Goal: Information Seeking & Learning: Understand process/instructions

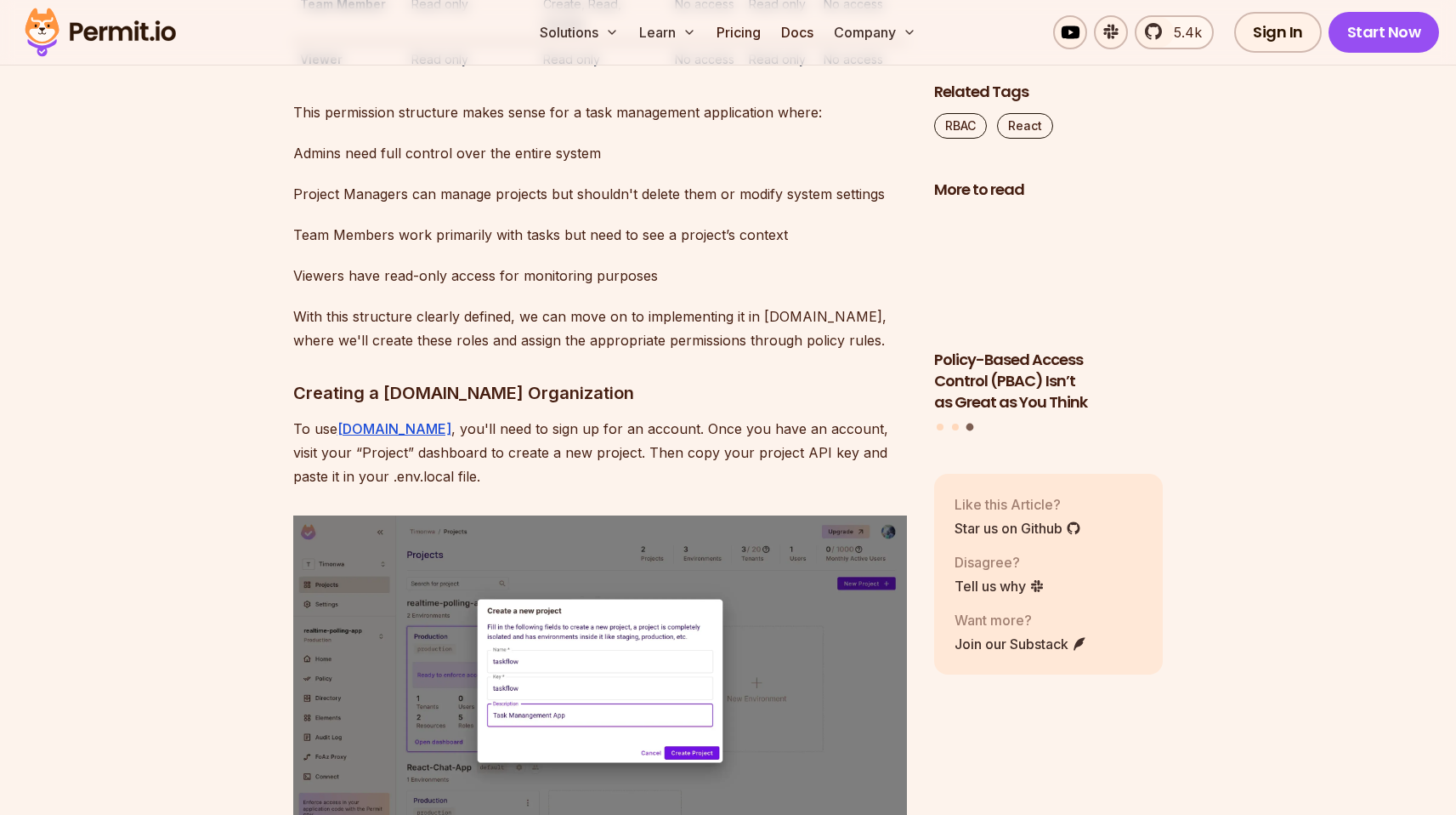
scroll to position [5323, 0]
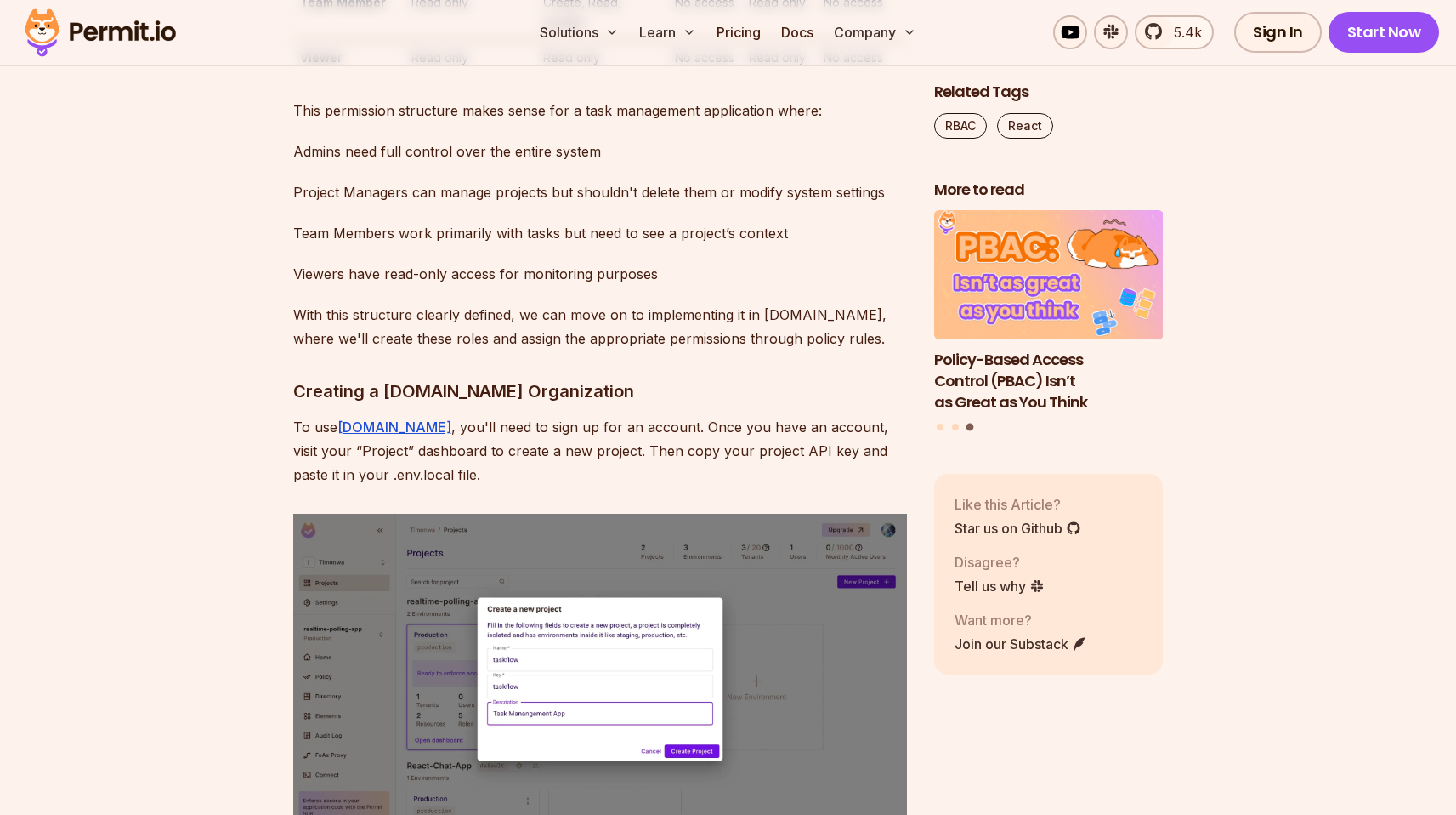
click at [628, 40] on td "Create, Read, Update" at bounding box center [603, 12] width 132 height 55
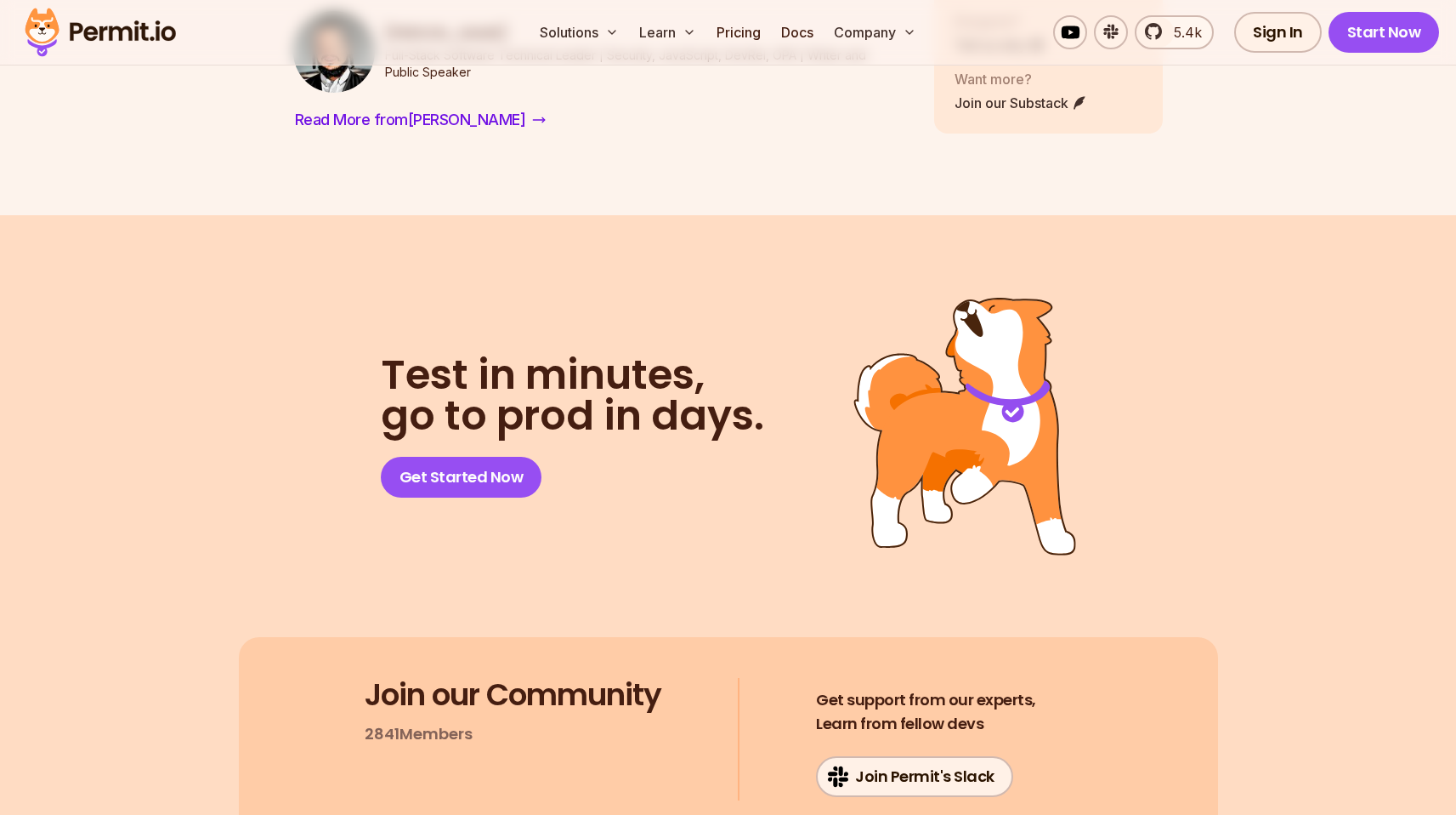
scroll to position [17753, 0]
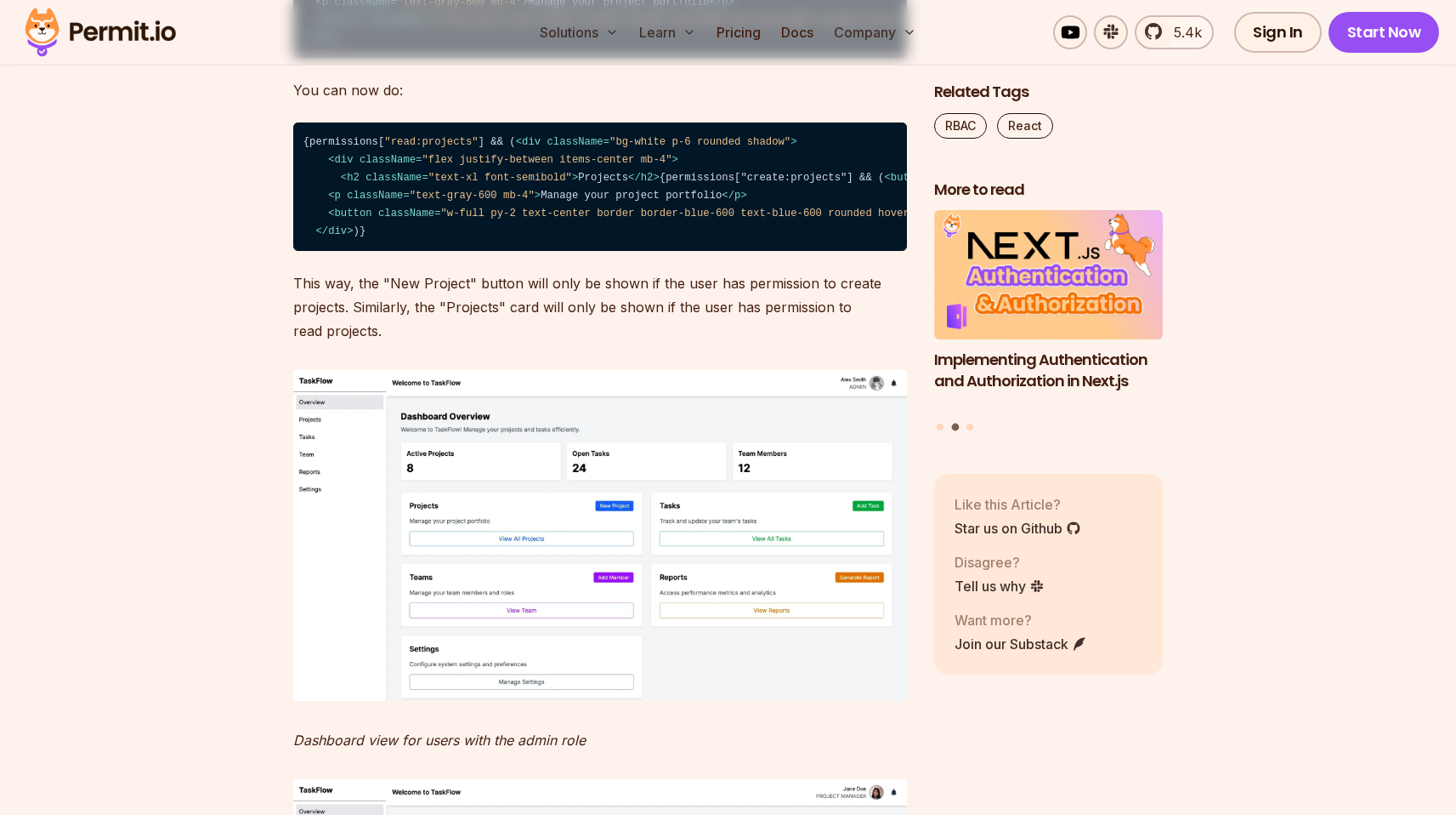
scroll to position [14172, 0]
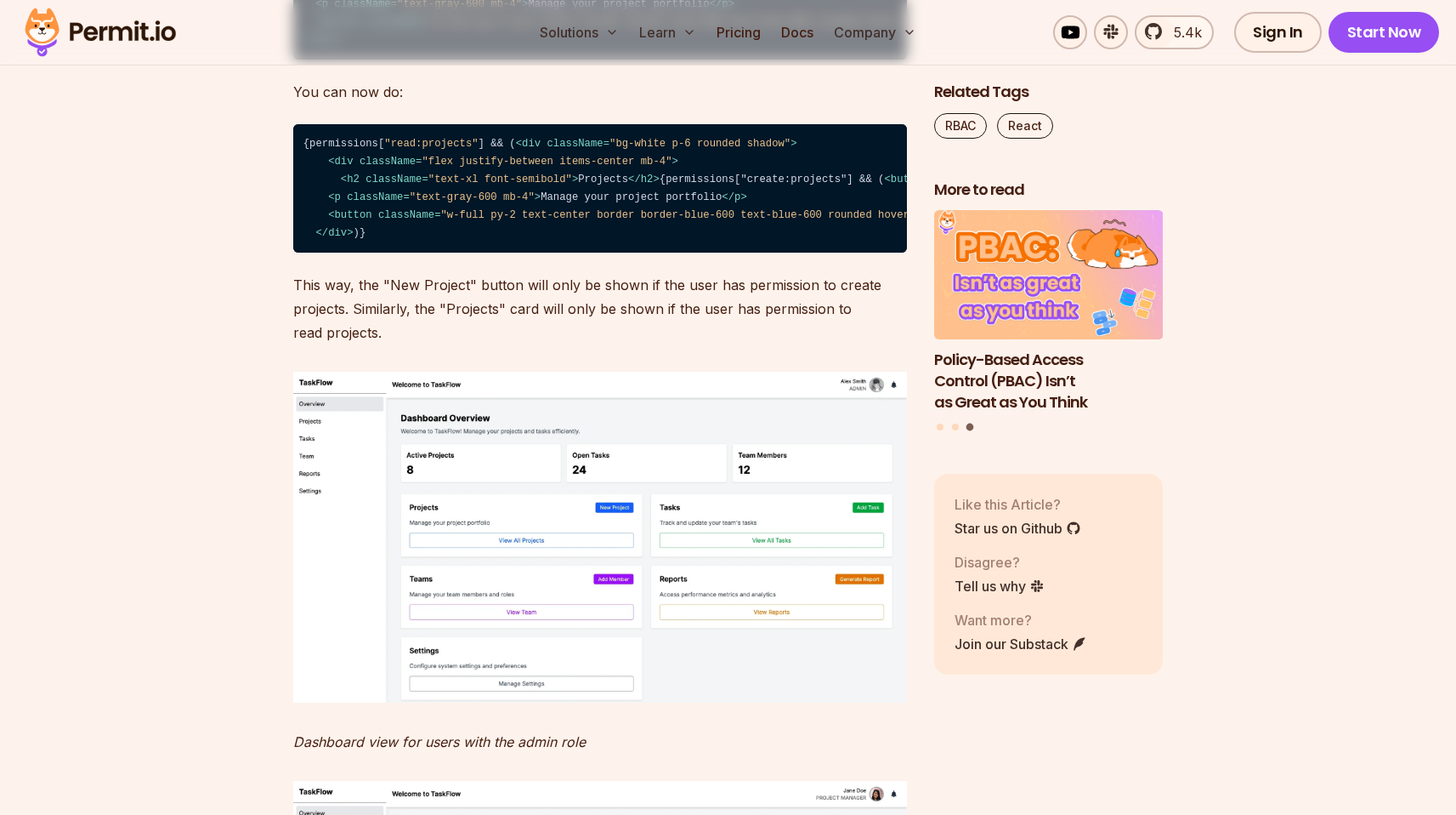
copy code "actionsResources"
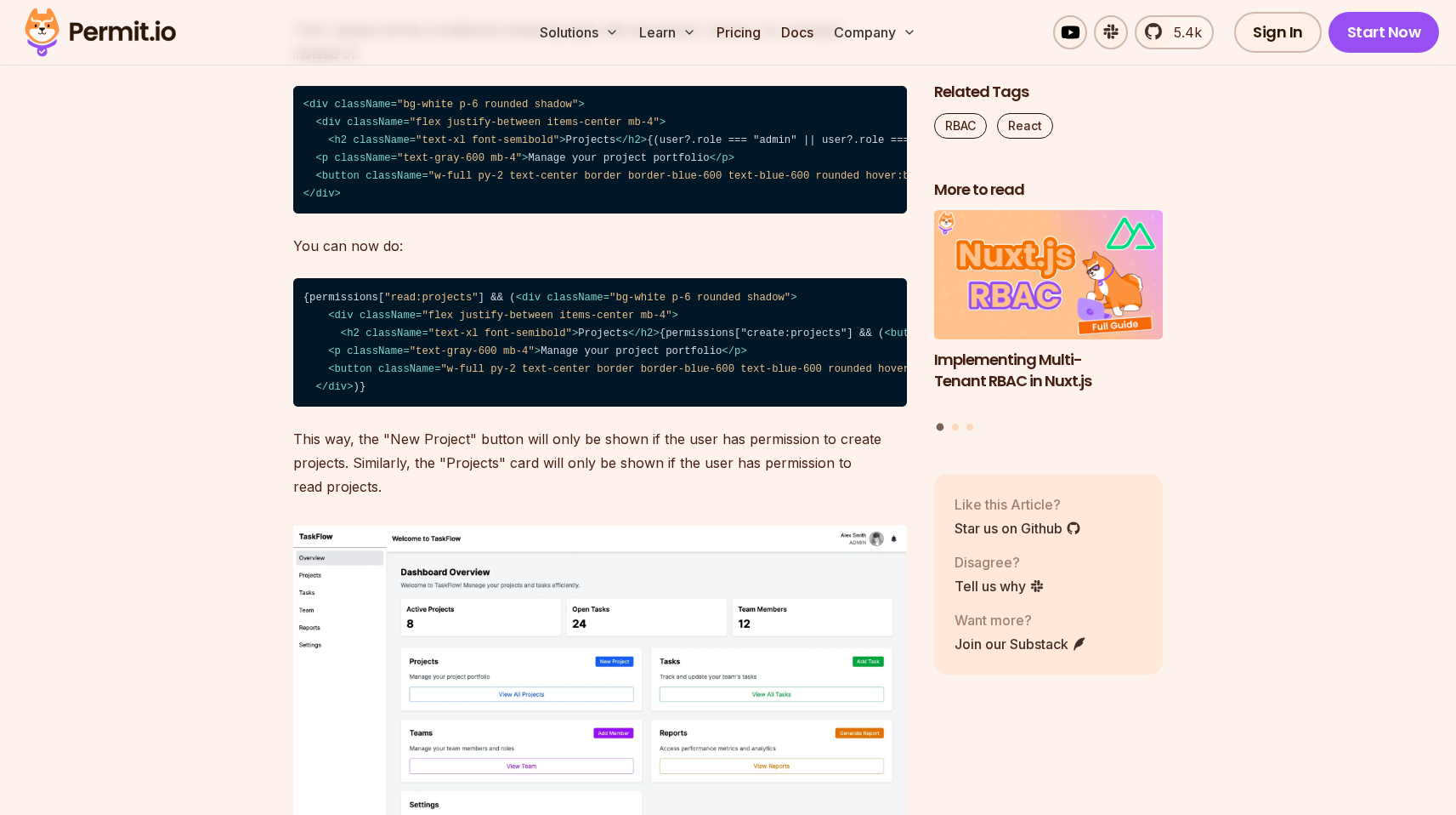
scroll to position [14019, 0]
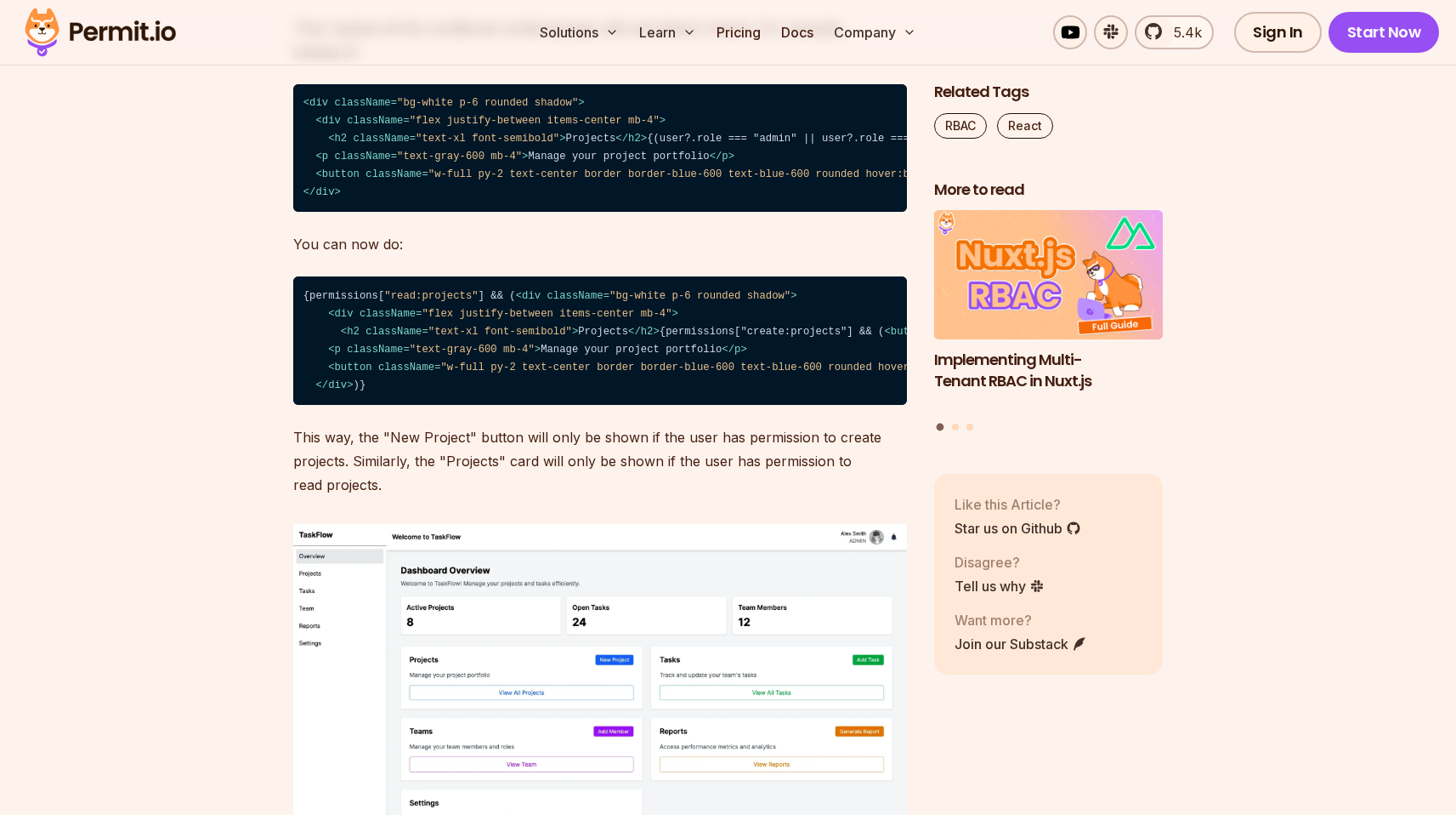
drag, startPoint x: 464, startPoint y: 716, endPoint x: 592, endPoint y: 749, distance: 132.2
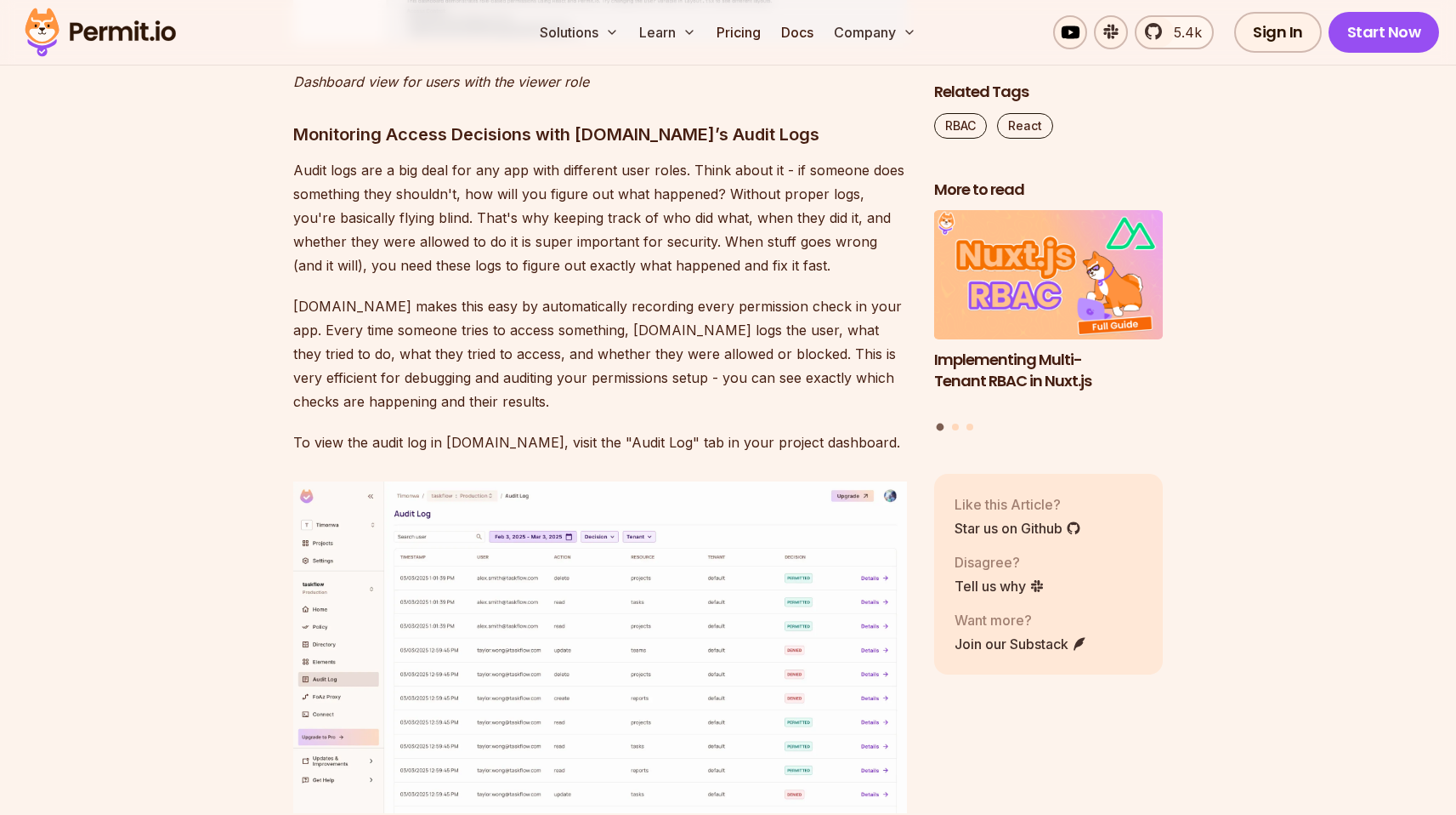
scroll to position [16230, 0]
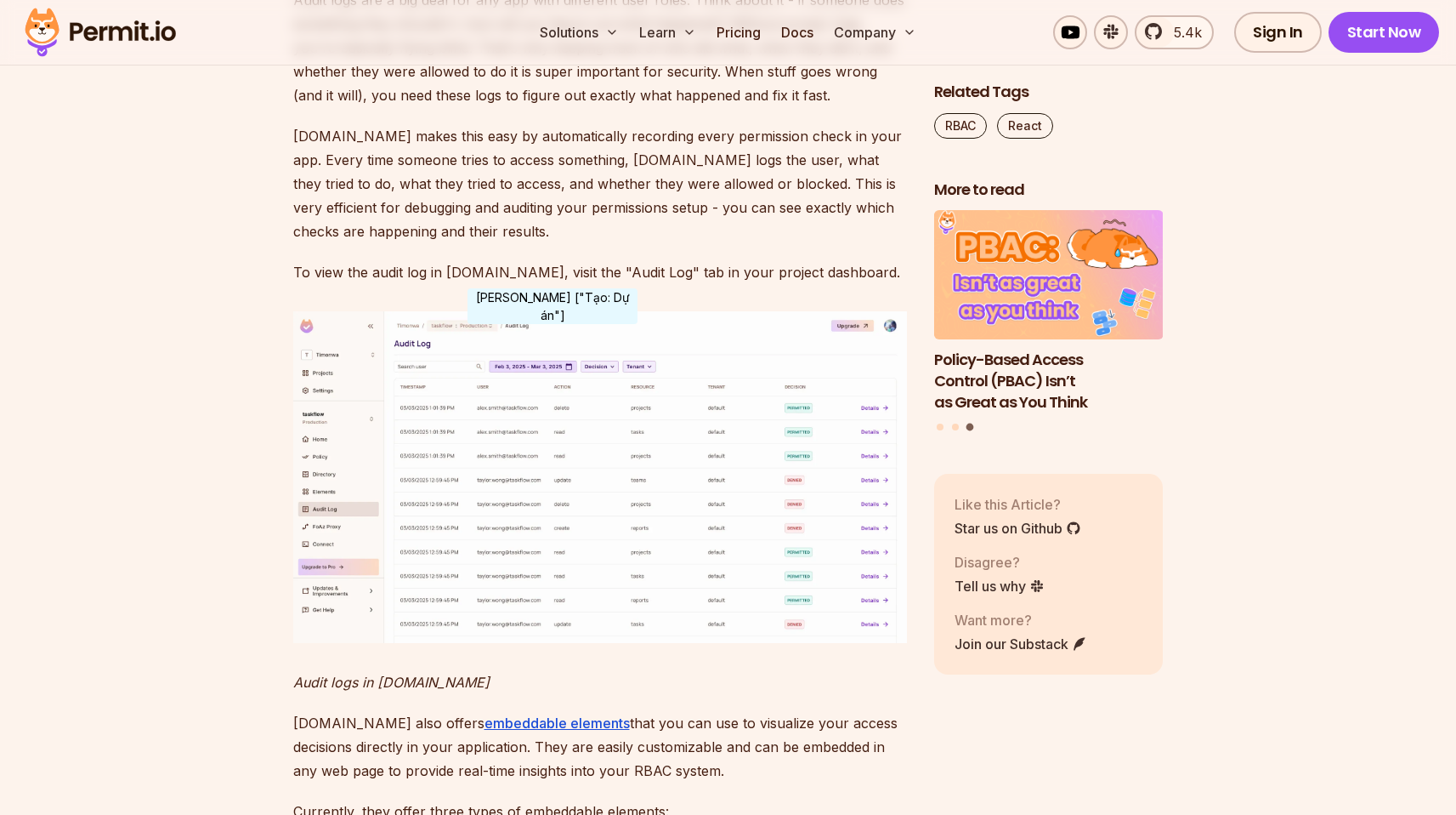
drag, startPoint x: 348, startPoint y: 346, endPoint x: 533, endPoint y: 341, distance: 185.1
copy span "permissions["create:projects"]"
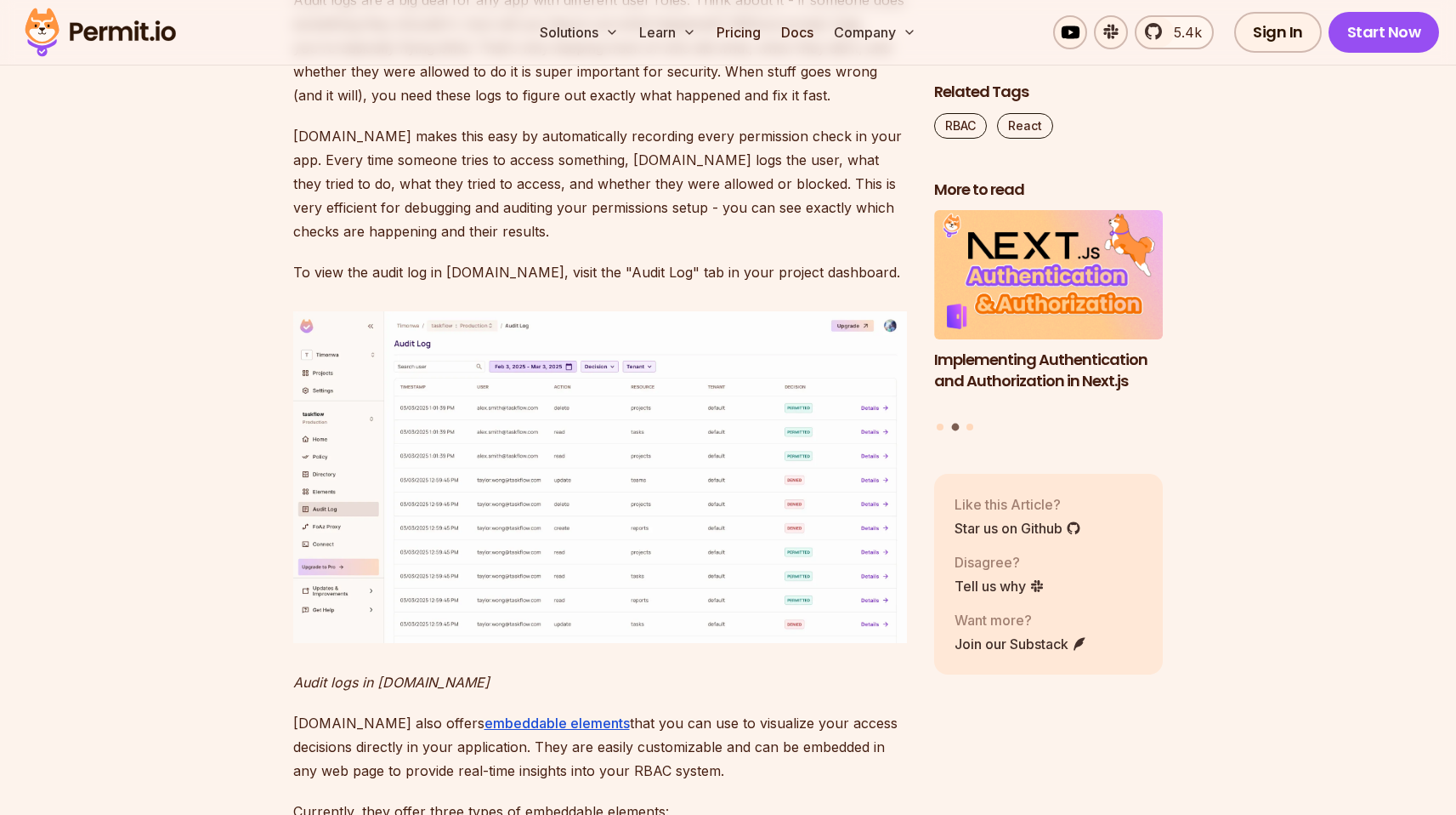
copy span "permissions["create:projects"]"
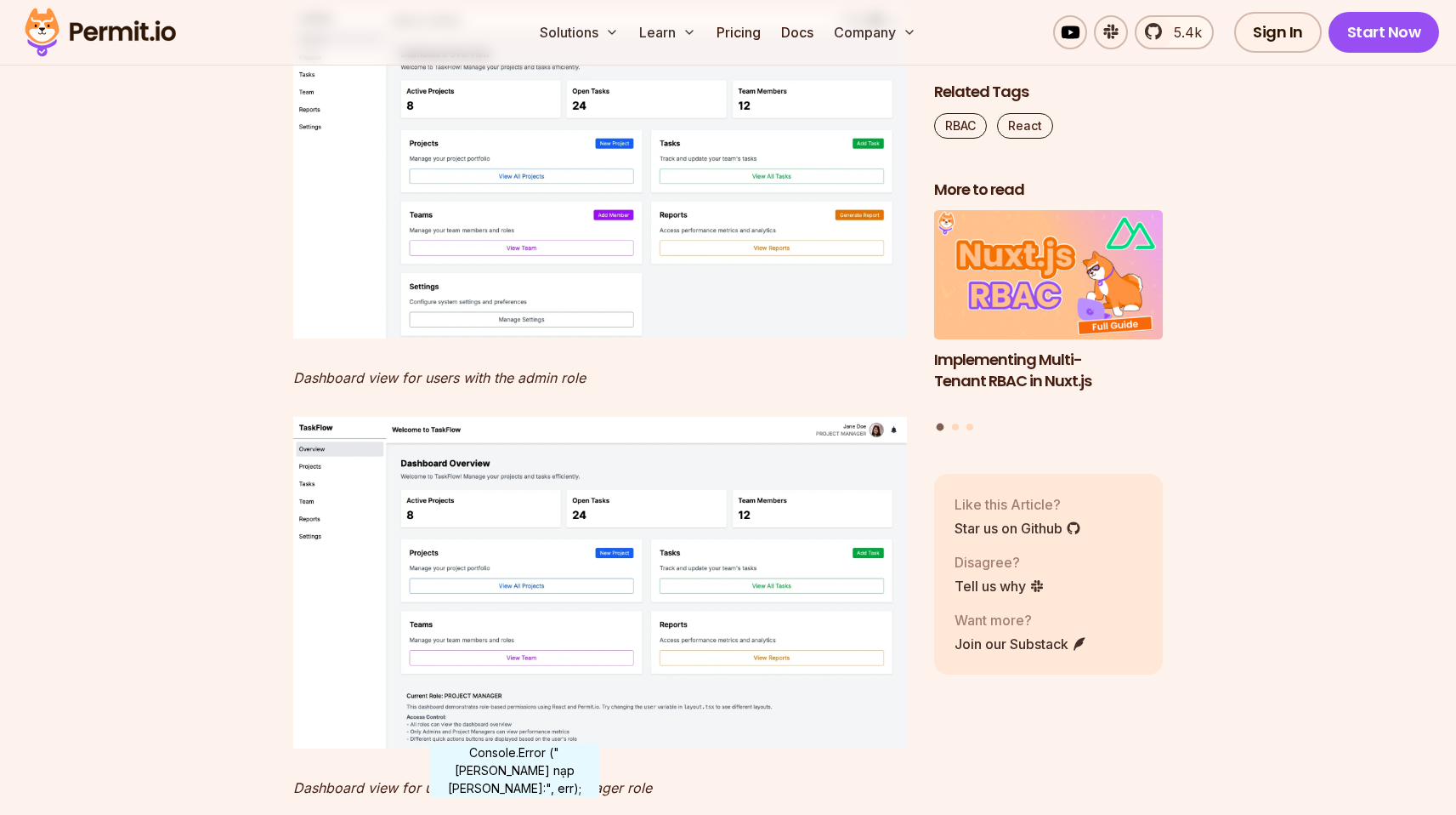
scroll to position [14548, 0]
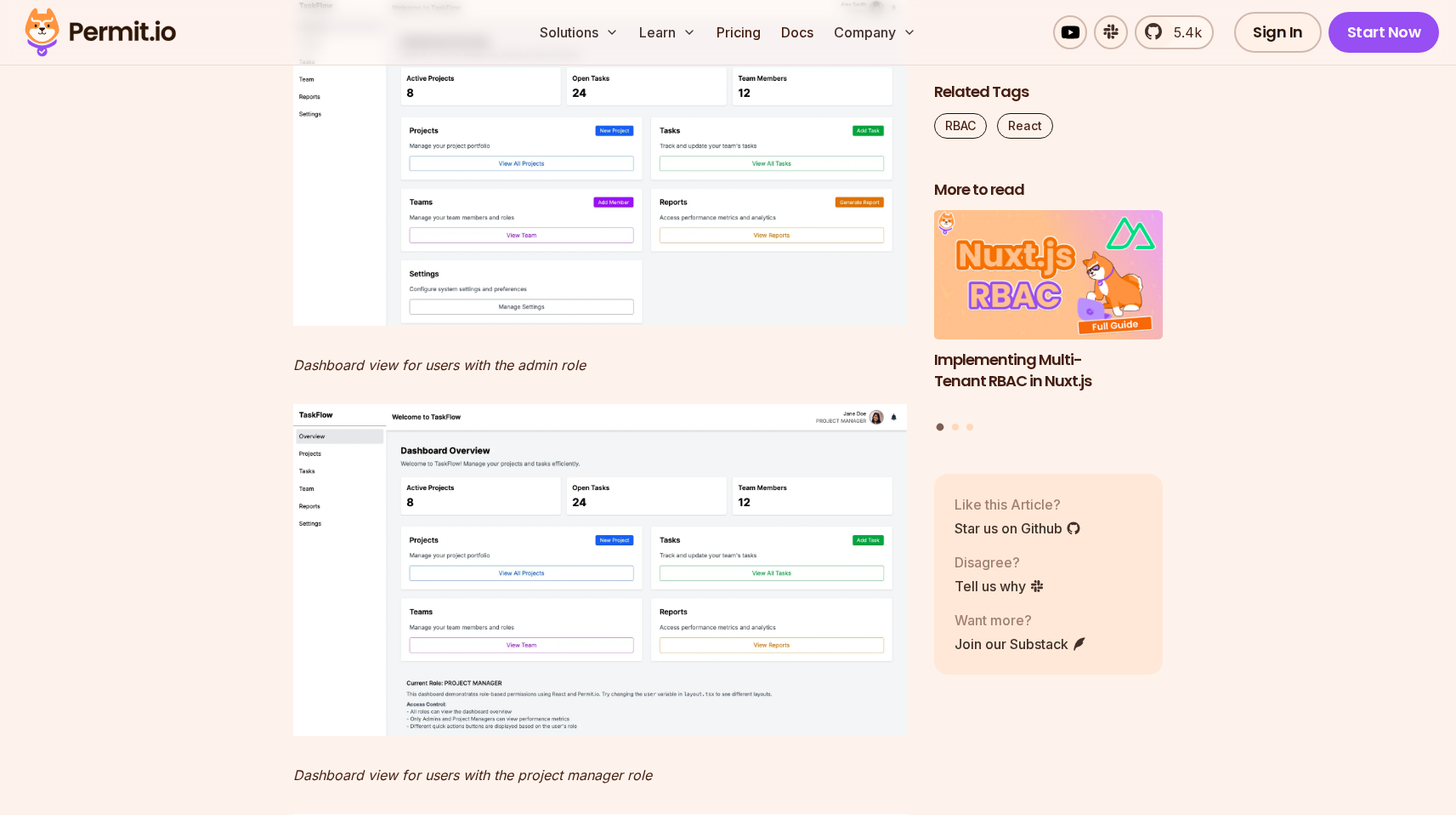
copy code "// src/hooks/usePermissions.js import { useEffect, useState } from "react" ; ex…"
drag, startPoint x: 301, startPoint y: 396, endPoint x: 524, endPoint y: 700, distance: 377.0
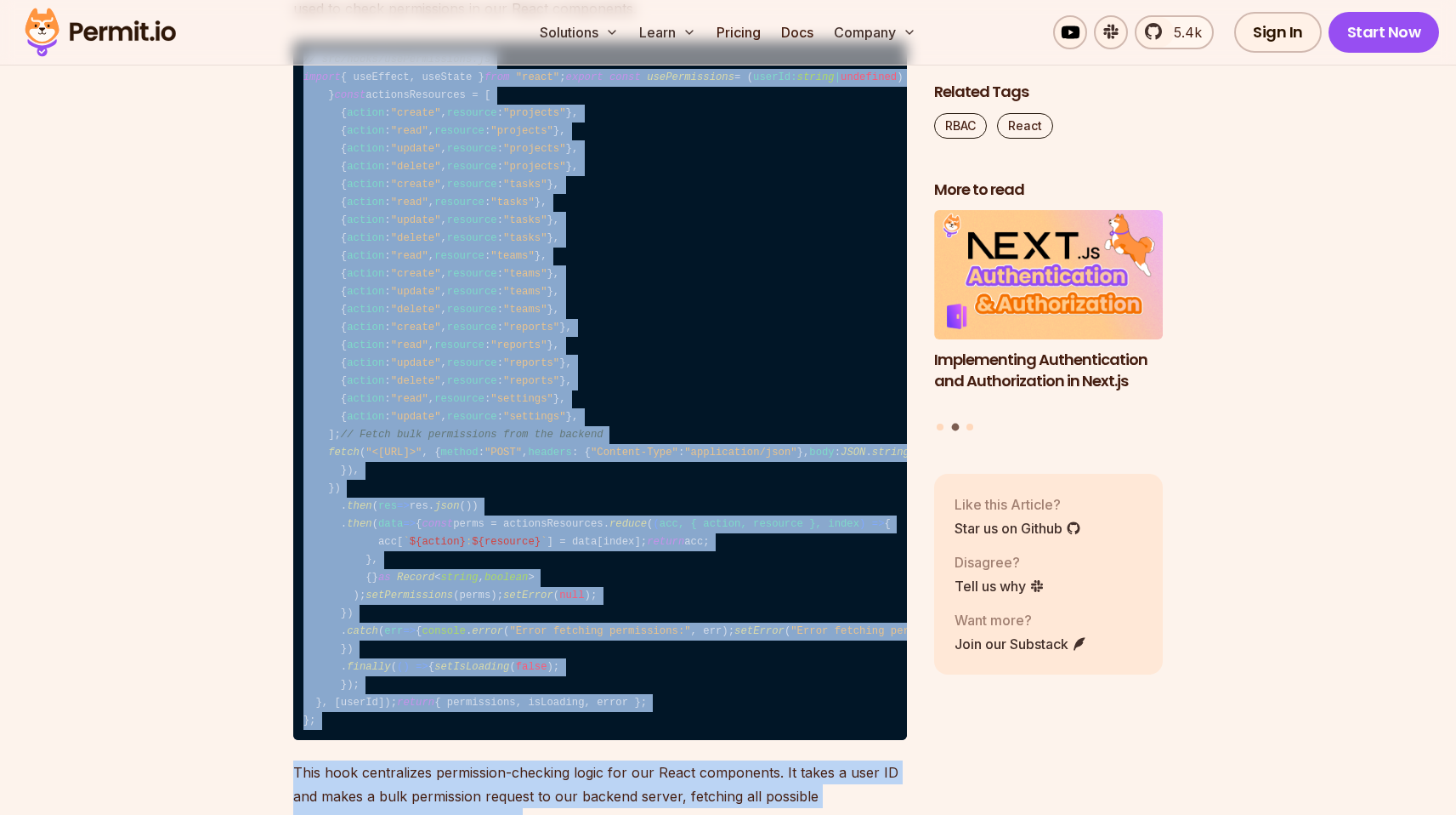
scroll to position [12639, 0]
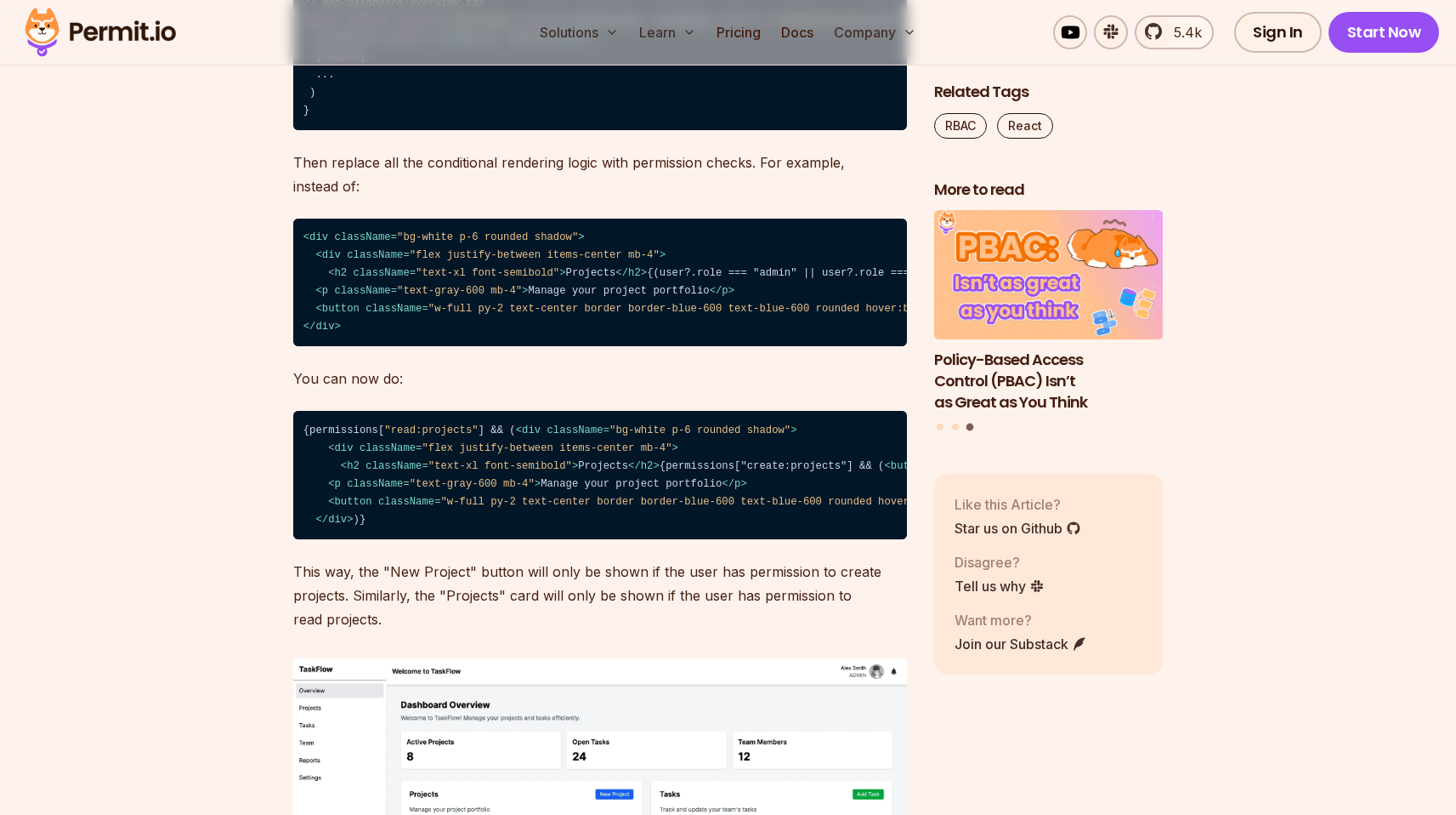
scroll to position [13945, 0]
